Goal: Information Seeking & Learning: Learn about a topic

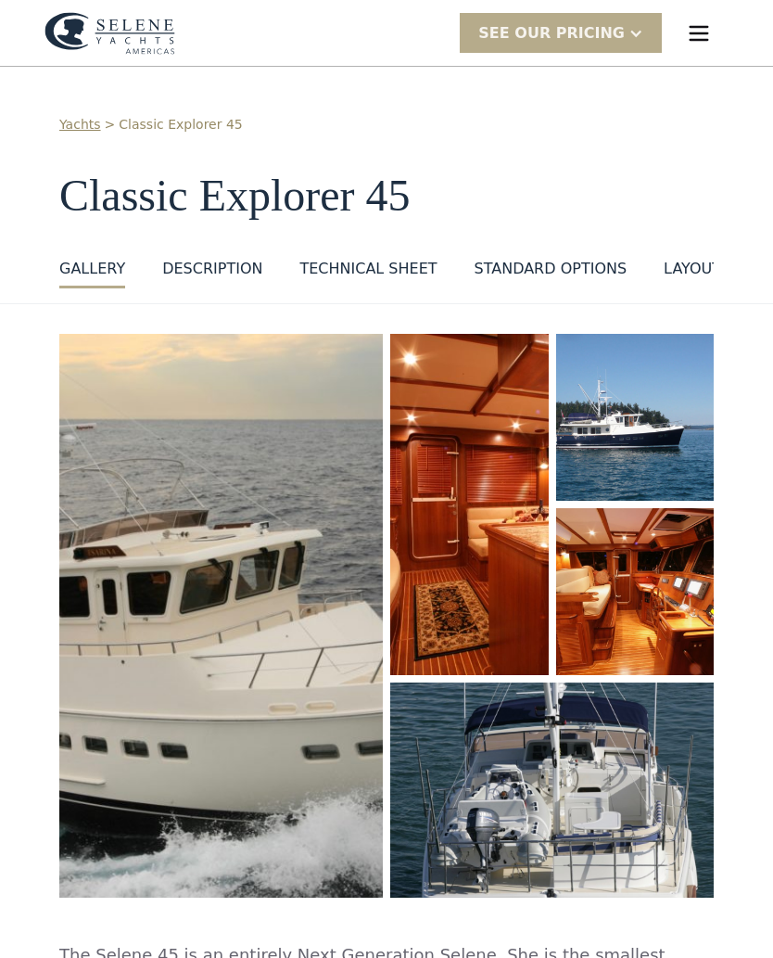
click at [395, 274] on div "Technical sheet" at bounding box center [367, 269] width 137 height 22
click at [193, 258] on div "DESCRIPTION" at bounding box center [212, 269] width 100 height 22
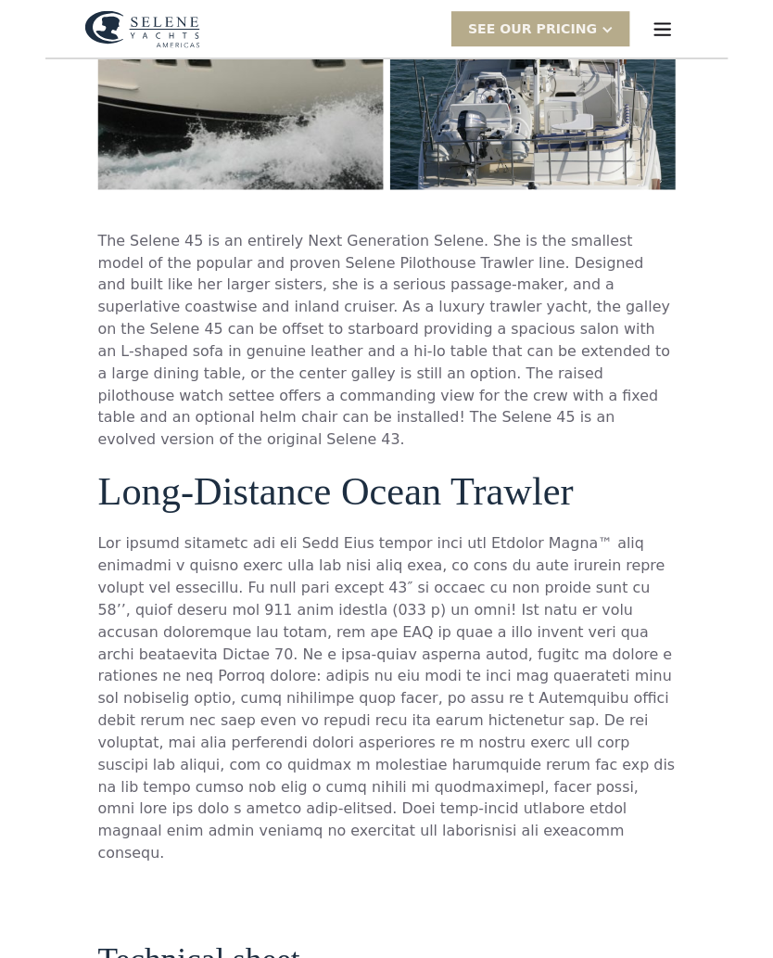
scroll to position [692, 0]
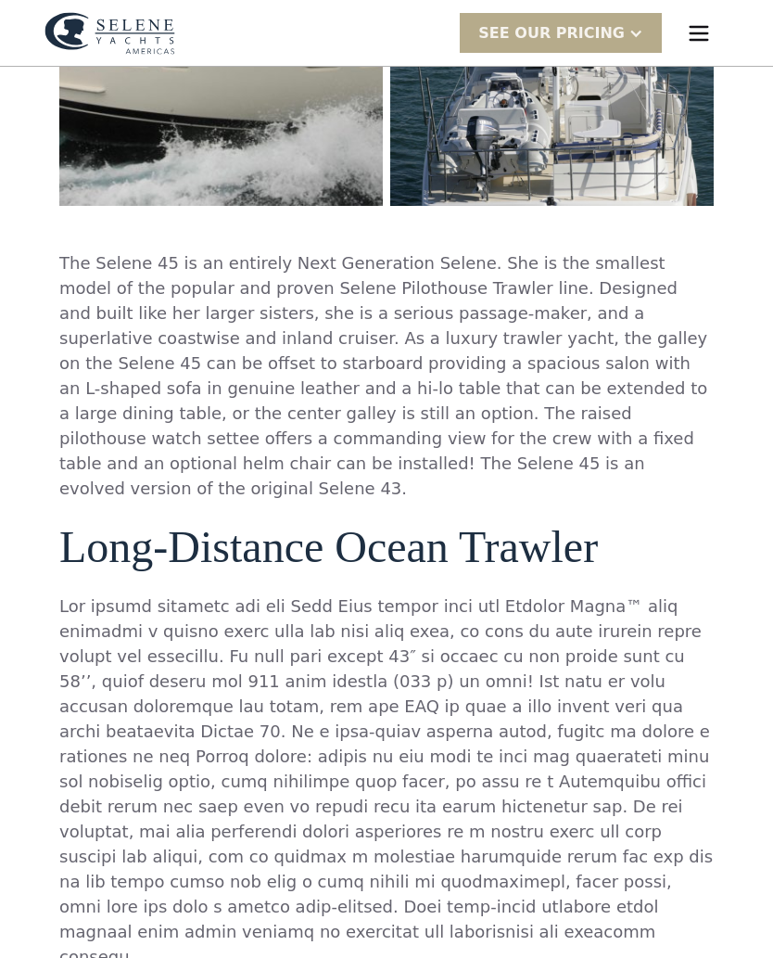
click at [617, 36] on div "SEE Our Pricing" at bounding box center [551, 33] width 146 height 22
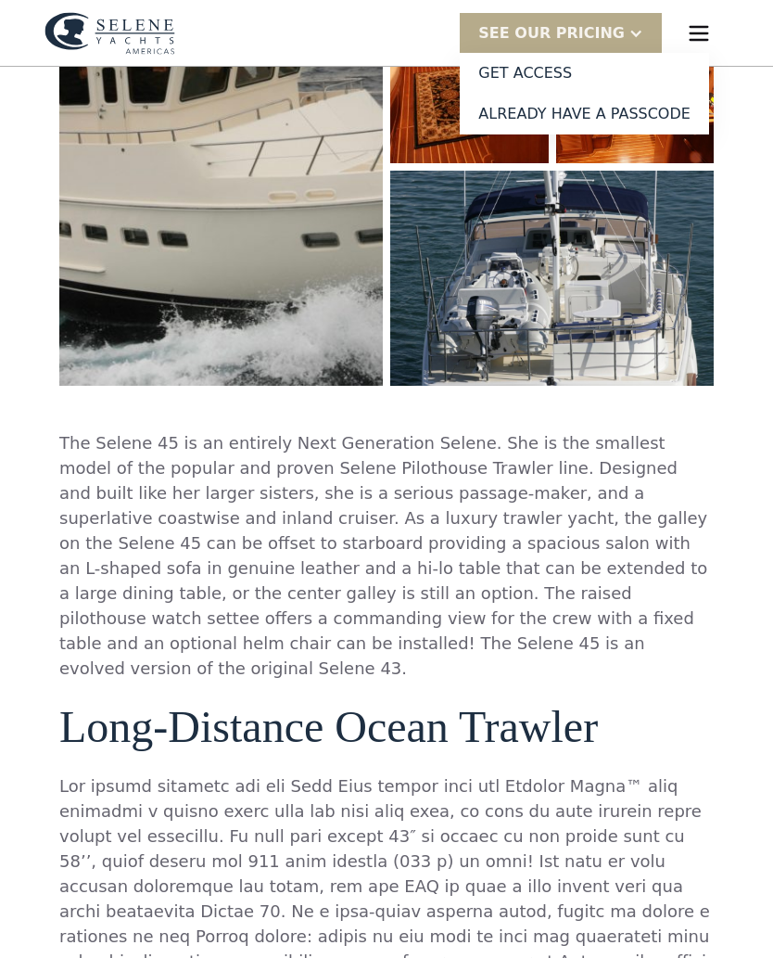
scroll to position [0, 0]
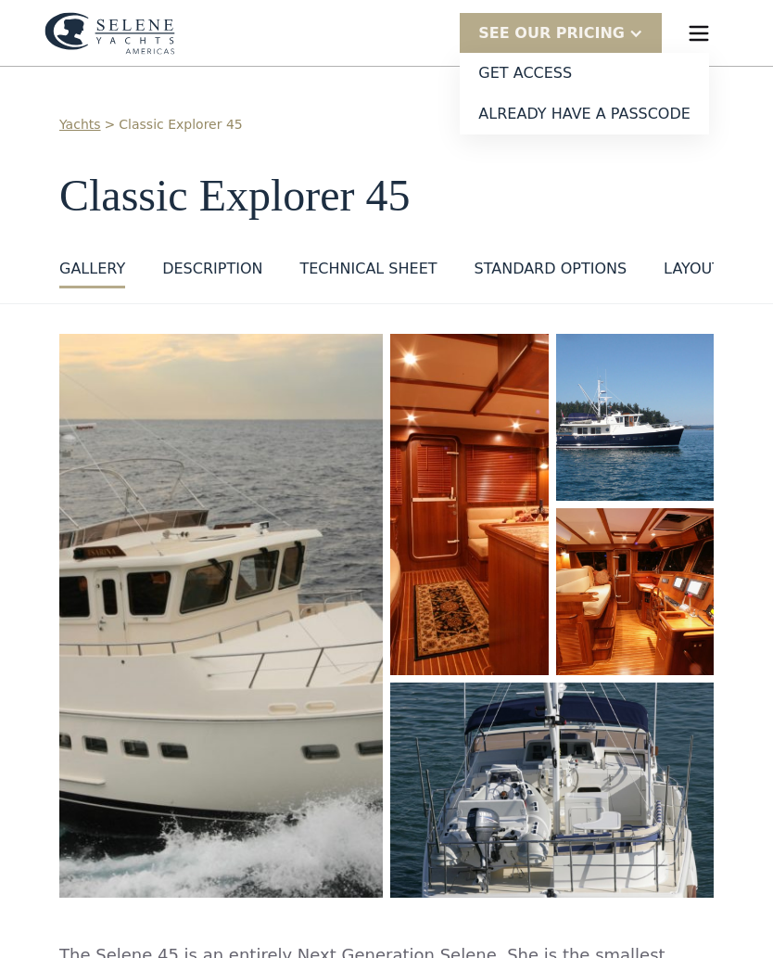
click at [695, 35] on img "menu" at bounding box center [699, 33] width 26 height 26
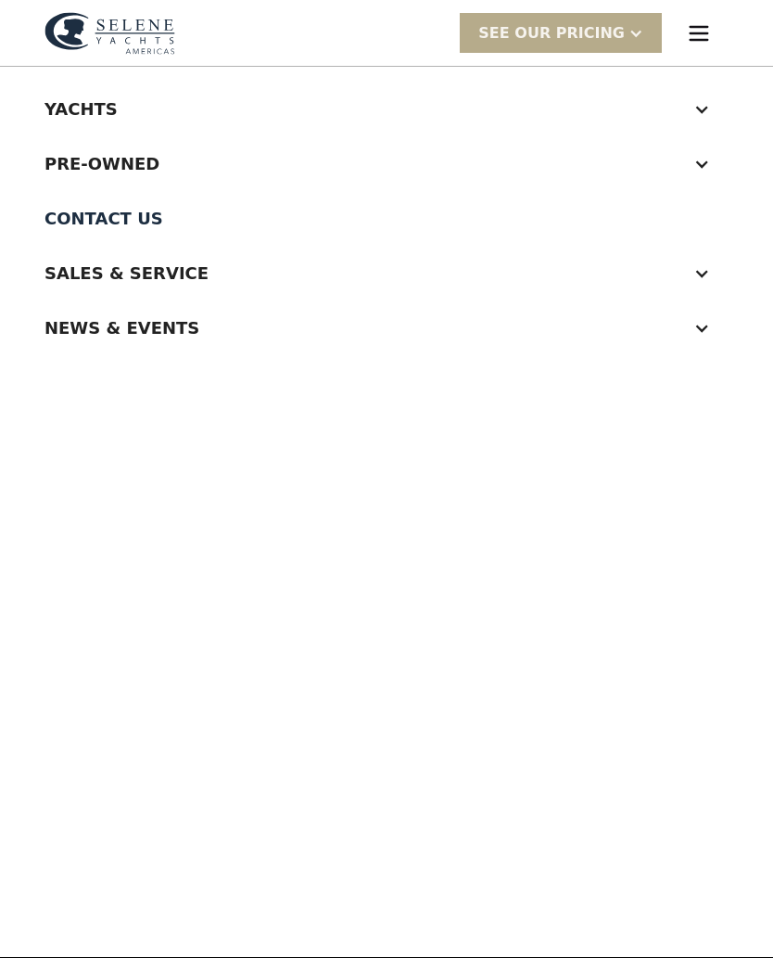
click at [696, 159] on div at bounding box center [702, 164] width 17 height 17
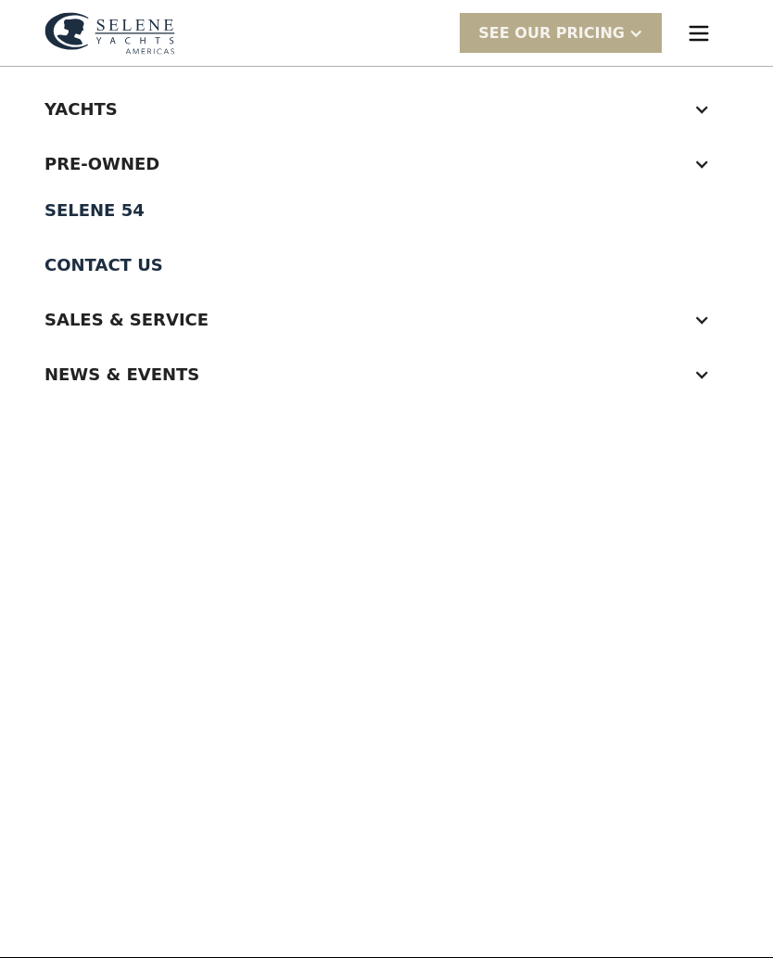
click at [117, 167] on div "Pre-Owned" at bounding box center [368, 163] width 647 height 25
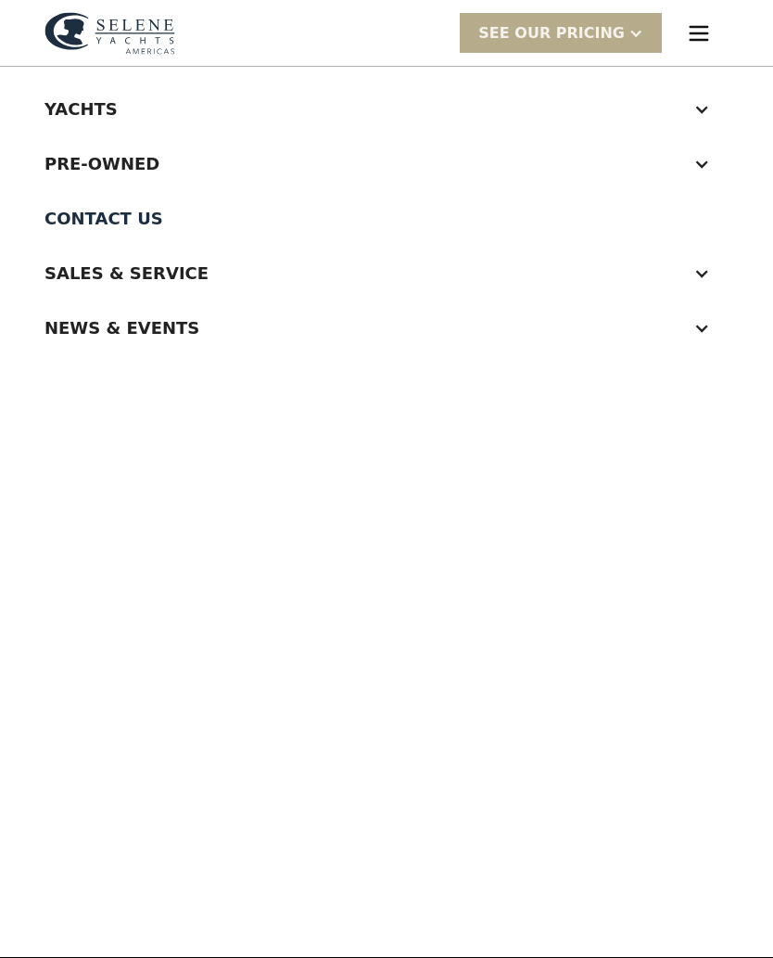
click at [704, 169] on div at bounding box center [702, 164] width 17 height 17
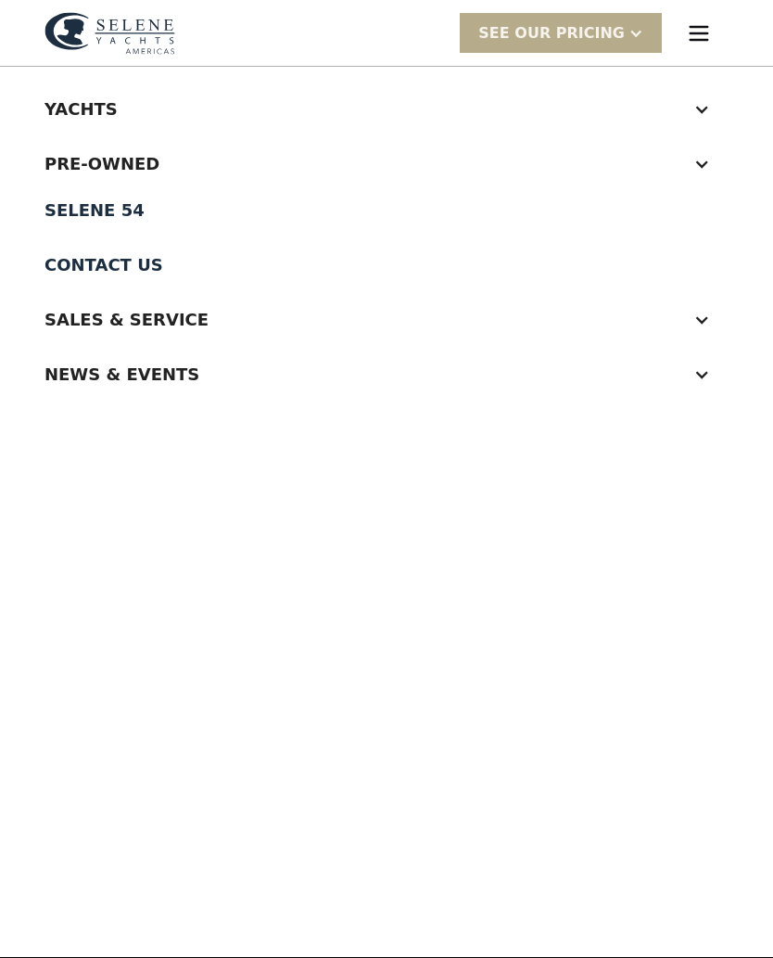
click at [111, 219] on div "Selene 54" at bounding box center [387, 210] width 684 height 17
